Goal: Transaction & Acquisition: Purchase product/service

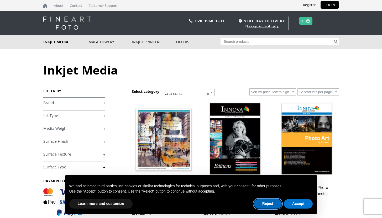
click at [274, 205] on button "Reject" at bounding box center [268, 203] width 28 height 9
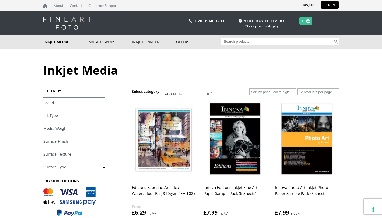
click at [318, 137] on img at bounding box center [307, 140] width 64 height 80
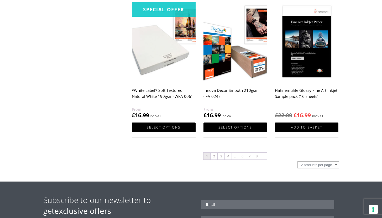
scroll to position [536, 0]
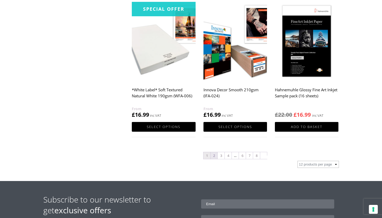
click at [213, 156] on link "2" at bounding box center [214, 155] width 7 height 7
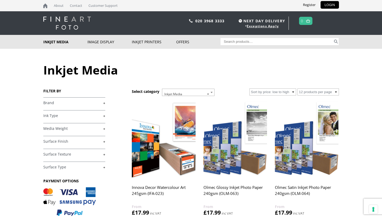
click at [103, 116] on link "+" at bounding box center [74, 115] width 62 height 5
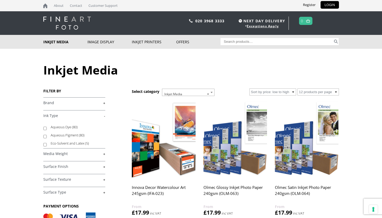
click at [104, 167] on link "+" at bounding box center [74, 166] width 62 height 5
